Goal: Find specific page/section: Find specific page/section

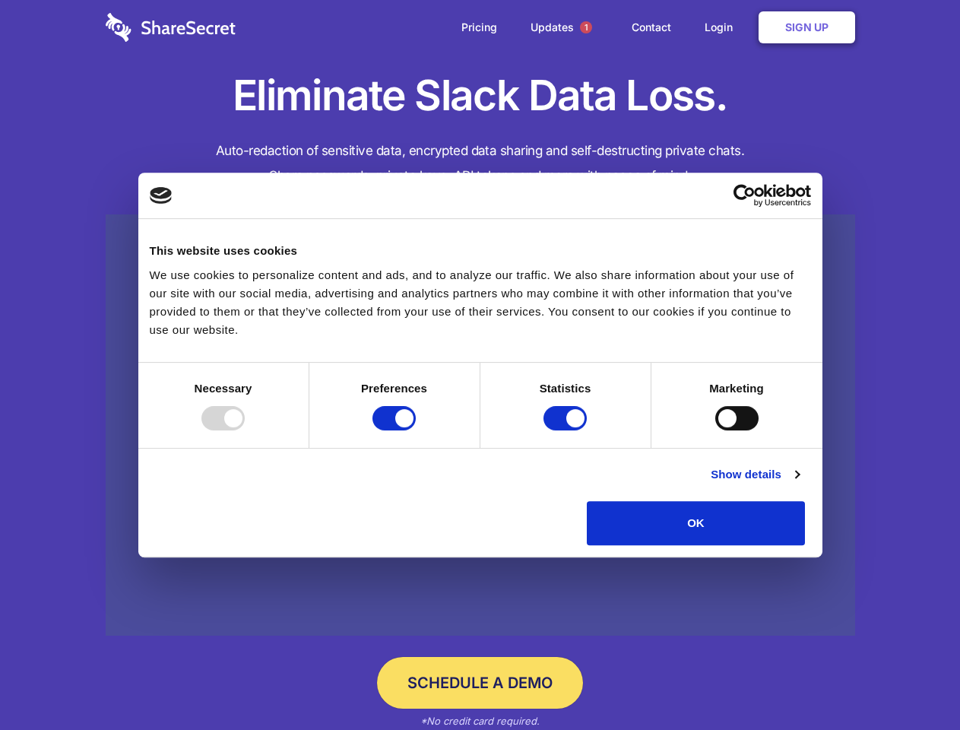
click at [245, 430] on div at bounding box center [223, 418] width 43 height 24
click at [416, 430] on input "Preferences" at bounding box center [394, 418] width 43 height 24
checkbox input "false"
click at [567, 430] on input "Statistics" at bounding box center [565, 418] width 43 height 24
checkbox input "false"
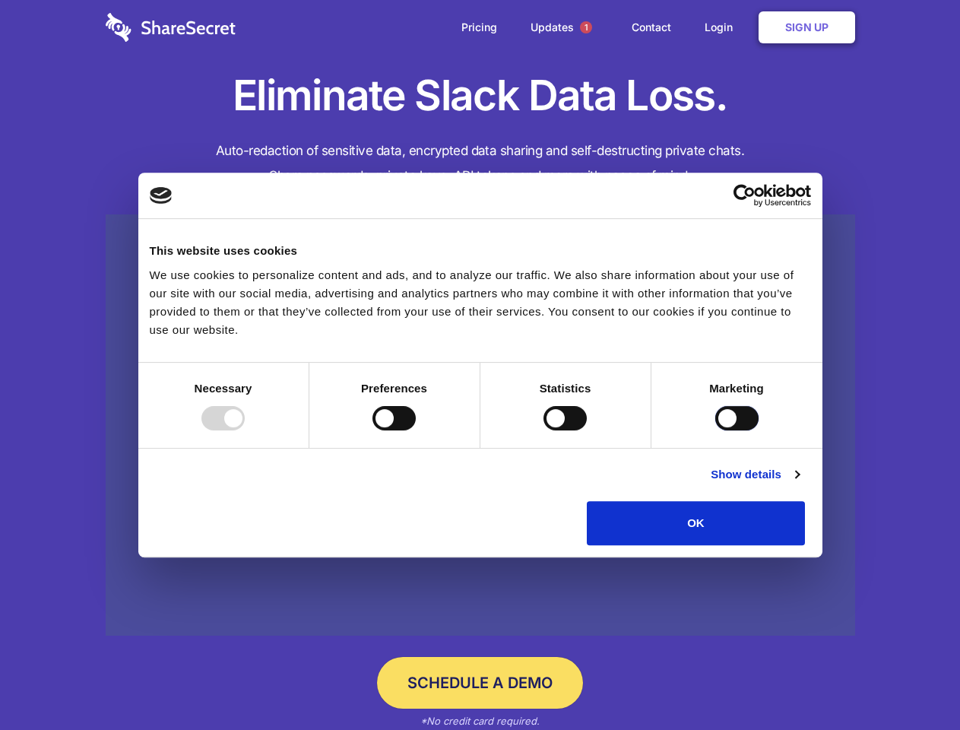
click at [716, 430] on input "Marketing" at bounding box center [737, 418] width 43 height 24
checkbox input "true"
click at [799, 484] on link "Show details" at bounding box center [755, 474] width 88 height 18
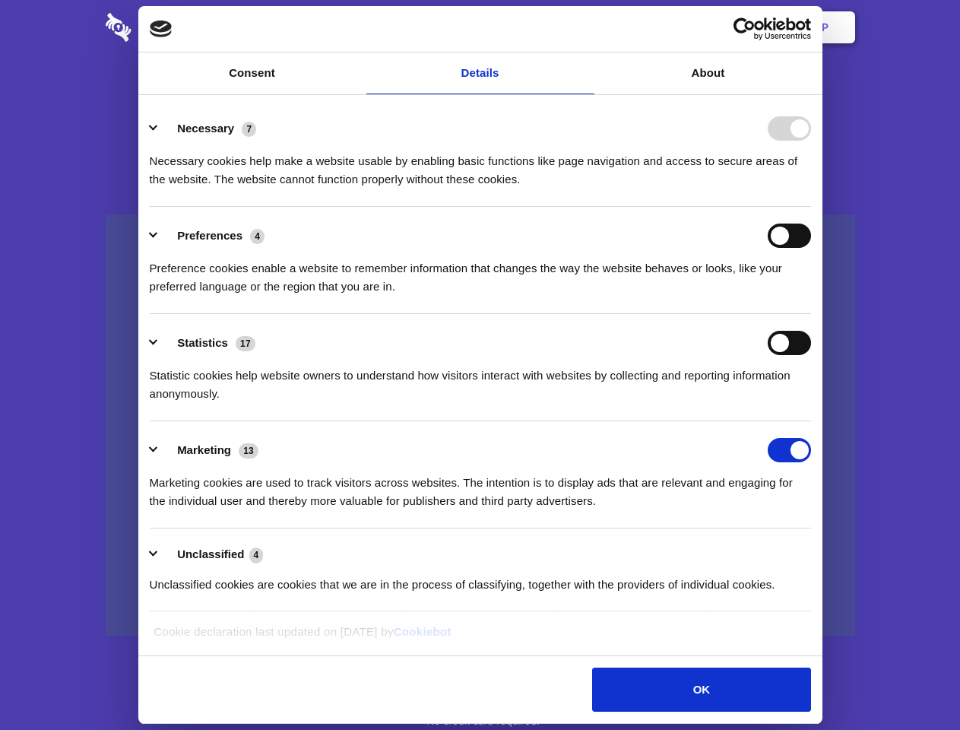
click at [811, 207] on li "Necessary 7 Necessary cookies help make a website usable by enabling basic func…" at bounding box center [481, 153] width 662 height 107
click at [586, 27] on span "1" at bounding box center [586, 27] width 12 height 12
